Goal: Check status: Check status

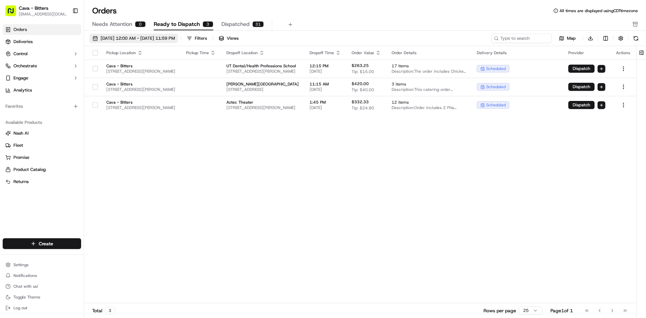
click at [140, 40] on span "[DATE] 12:00 AM - [DATE] 11:59 PM" at bounding box center [138, 38] width 74 height 6
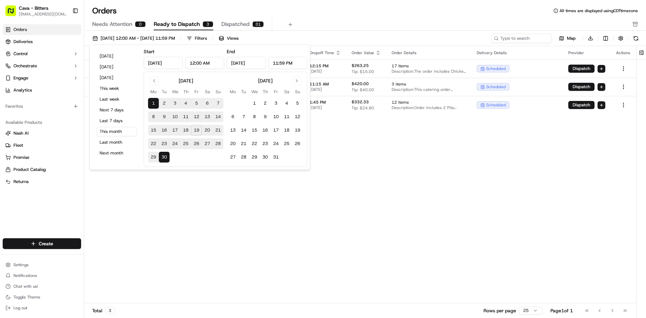
click at [211, 132] on button "20" at bounding box center [207, 130] width 11 height 11
type input "[DATE]"
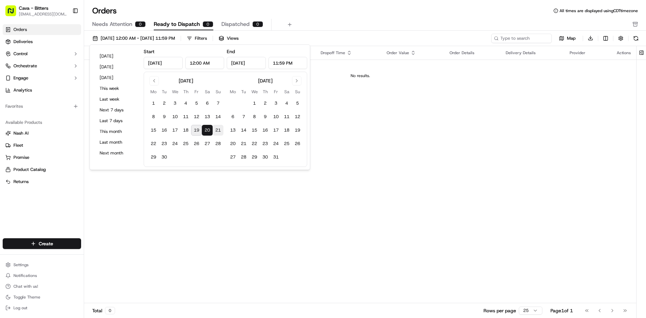
click at [215, 131] on button "21" at bounding box center [218, 130] width 11 height 11
type input "[DATE]"
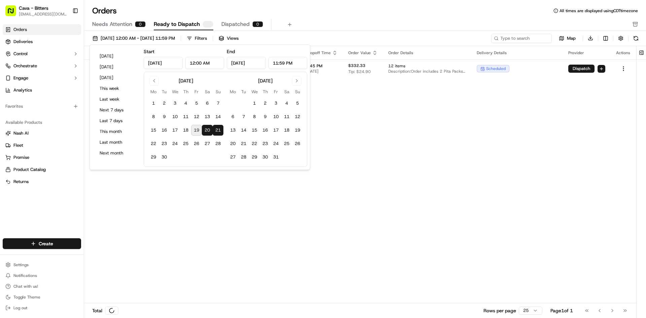
click at [342, 126] on div "Pickup Location Pickup Time Dropoff Location Dropoff Time Order Value Order Det…" at bounding box center [360, 174] width 552 height 257
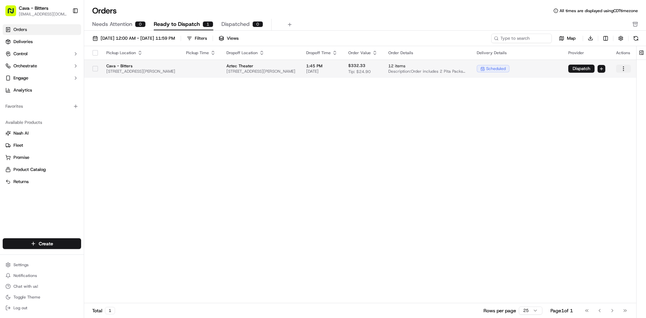
click at [627, 68] on html "Cava - Bitters [EMAIL_ADDRESS][DOMAIN_NAME] Toggle Sidebar Orders Deliveries Co…" at bounding box center [323, 159] width 646 height 318
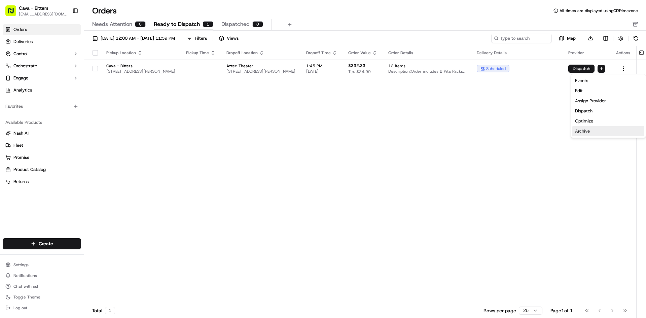
click at [581, 134] on div "Archive" at bounding box center [608, 131] width 72 height 10
